Goal: Use online tool/utility: Utilize a website feature to perform a specific function

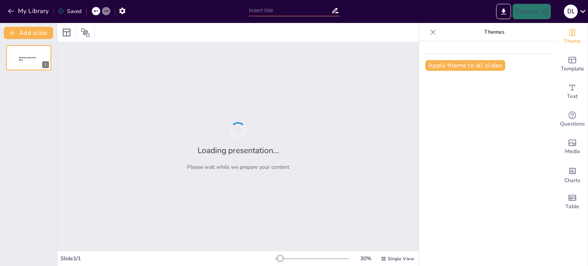
type input "Envío de ICI - IME 2025: Detalles y Procedimientos"
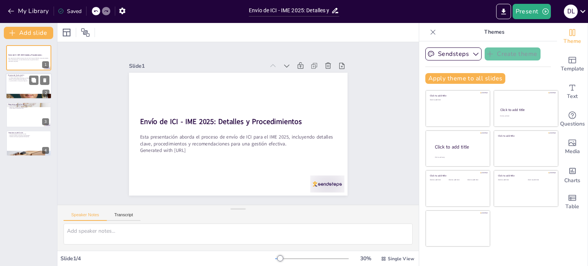
click at [34, 87] on div at bounding box center [29, 87] width 46 height 26
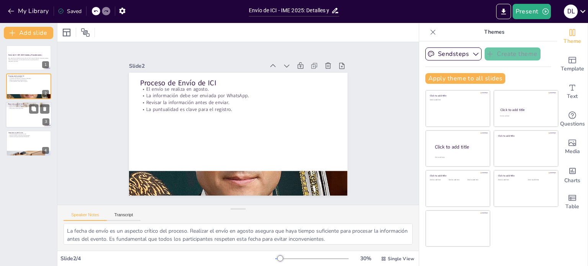
click at [30, 117] on div at bounding box center [29, 115] width 46 height 26
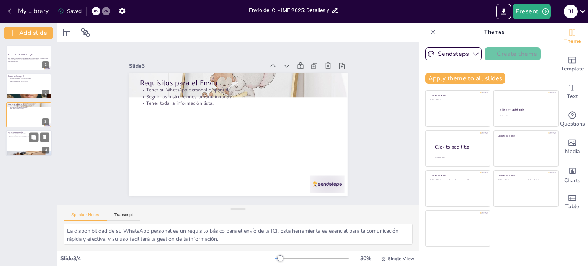
click at [33, 142] on div at bounding box center [29, 143] width 46 height 26
type textarea "La gestión adecuada del envío de la ICI es fundamental para el éxito del evento…"
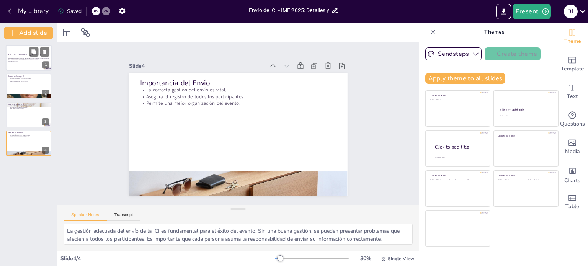
click at [27, 62] on p "Generated with [URL]" at bounding box center [28, 62] width 41 height 2
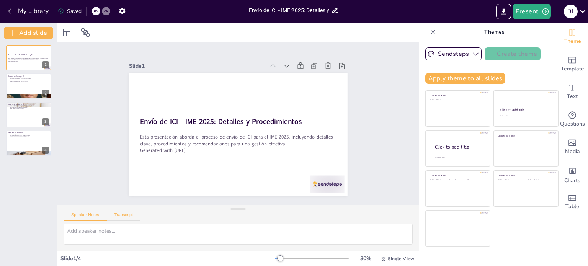
click at [117, 216] on button "Transcript" at bounding box center [124, 217] width 34 height 8
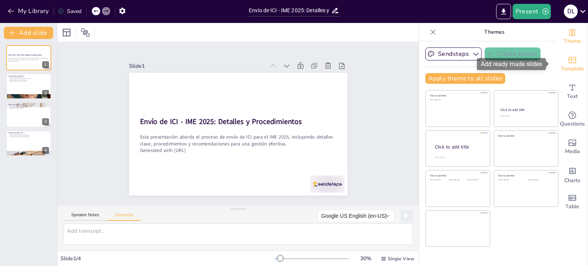
click at [570, 64] on icon "Add ready made slides" at bounding box center [572, 60] width 9 height 9
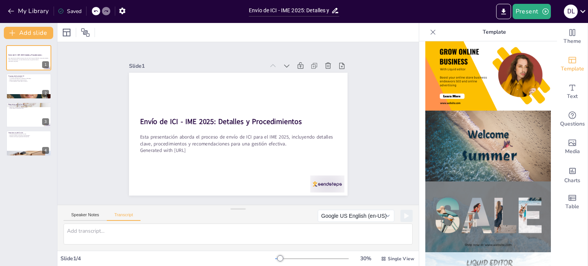
scroll to position [230, 0]
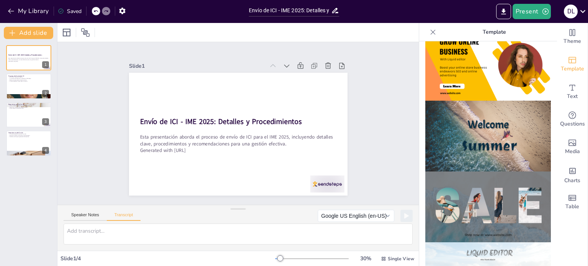
click at [473, 127] on img at bounding box center [489, 136] width 126 height 71
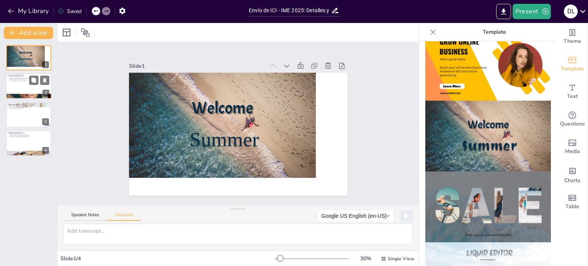
click at [20, 90] on div at bounding box center [29, 87] width 46 height 26
type textarea "Durante el mes [PERSON_NAME], todos los participantes deben asegurarse de envia…"
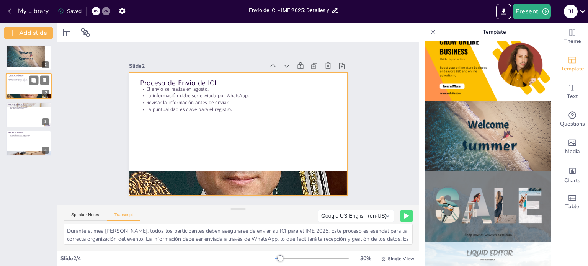
click at [21, 84] on div at bounding box center [29, 87] width 46 height 26
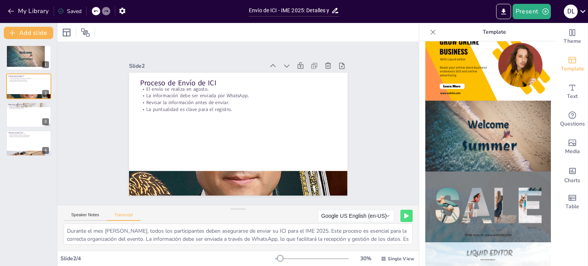
click at [489, 188] on img at bounding box center [489, 207] width 126 height 71
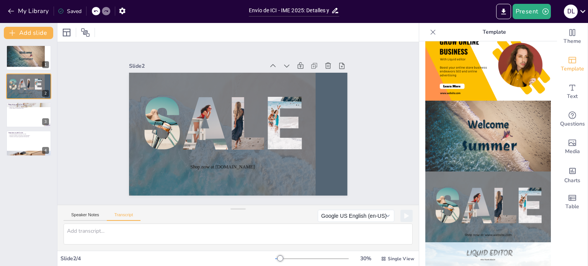
click at [377, 171] on div "Slide 1 Welcome Summer Slide 2 Shop now at [DOMAIN_NAME] Slide 3 Requisitos par…" at bounding box center [238, 123] width 362 height 163
